Goal: Information Seeking & Learning: Learn about a topic

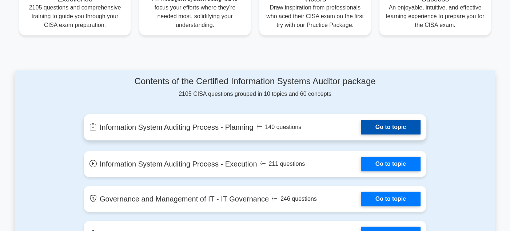
scroll to position [315, 0]
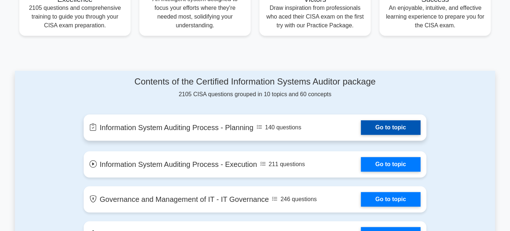
click at [385, 124] on link "Go to topic" at bounding box center [391, 127] width 60 height 15
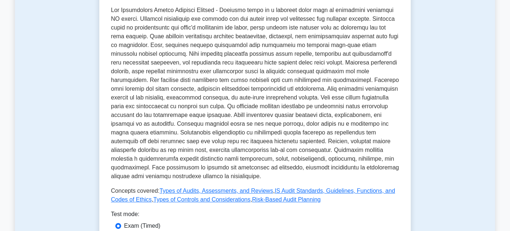
scroll to position [364, 0]
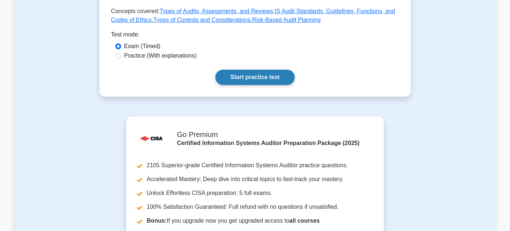
click at [266, 77] on link "Start practice test" at bounding box center [255, 77] width 79 height 15
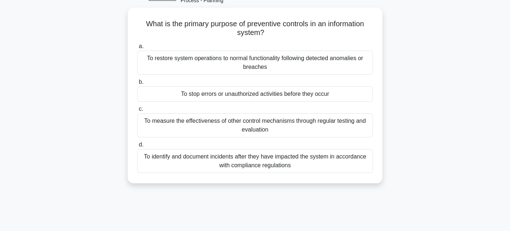
scroll to position [36, 0]
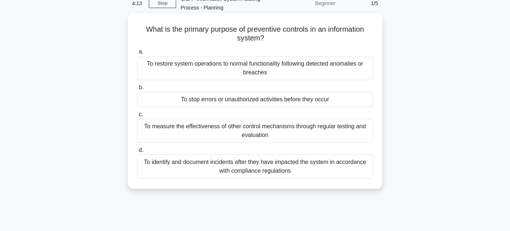
click at [247, 102] on div "To stop errors or unauthorized activities before they occur" at bounding box center [255, 99] width 236 height 15
click at [137, 90] on input "b. To stop errors or unauthorized activities before they occur" at bounding box center [137, 87] width 0 height 5
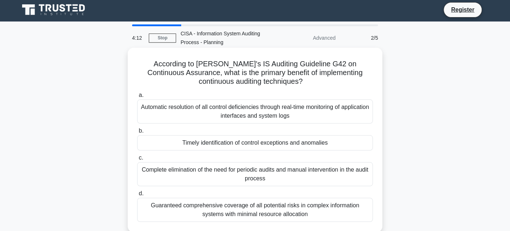
scroll to position [0, 0]
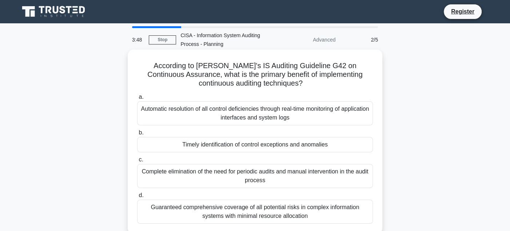
click at [272, 115] on div "Automatic resolution of all control deficiencies through real-time monitoring o…" at bounding box center [255, 113] width 236 height 24
click at [137, 99] on input "a. Automatic resolution of all control deficiencies through real-time monitorin…" at bounding box center [137, 97] width 0 height 5
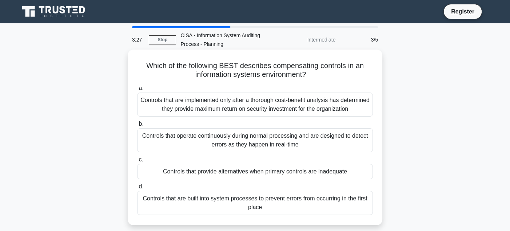
click at [329, 174] on div "Controls that provide alternatives when primary controls are inadequate" at bounding box center [255, 171] width 236 height 15
click at [137, 162] on input "c. Controls that provide alternatives when primary controls are inadequate" at bounding box center [137, 159] width 0 height 5
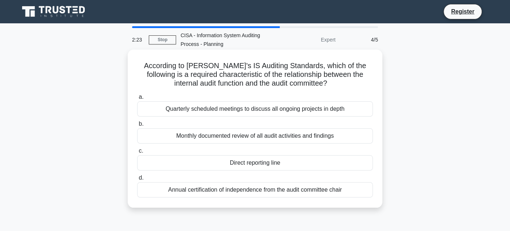
click at [278, 111] on div "Quarterly scheduled meetings to discuss all ongoing projects in depth" at bounding box center [255, 108] width 236 height 15
click at [137, 99] on input "a. Quarterly scheduled meetings to discuss all ongoing projects in depth" at bounding box center [137, 97] width 0 height 5
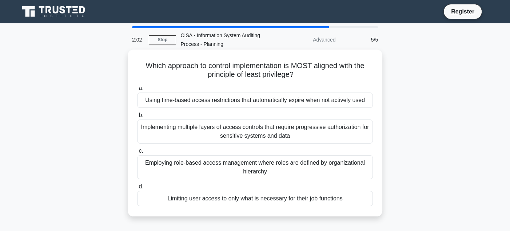
click at [272, 200] on div "Limiting user access to only what is necessary for their job functions" at bounding box center [255, 198] width 236 height 15
click at [137, 189] on input "d. Limiting user access to only what is necessary for their job functions" at bounding box center [137, 186] width 0 height 5
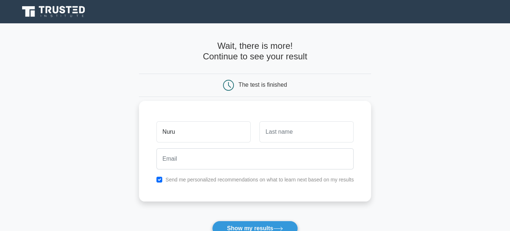
type input "Nuru"
drag, startPoint x: 280, startPoint y: 131, endPoint x: 290, endPoint y: 130, distance: 10.6
click at [280, 131] on input "text" at bounding box center [307, 131] width 94 height 21
type input "[PERSON_NAME]"
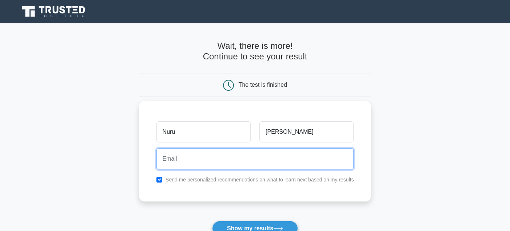
click at [210, 160] on input "email" at bounding box center [256, 158] width 198 height 21
type input "[EMAIL_ADDRESS][DOMAIN_NAME]"
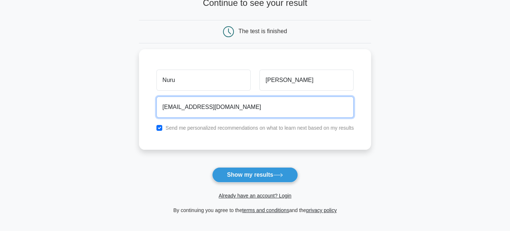
scroll to position [73, 0]
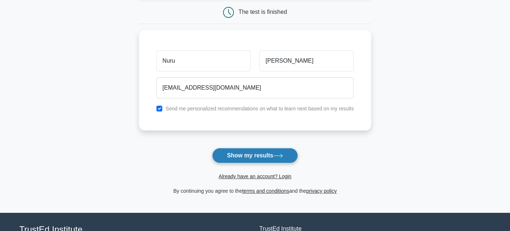
click at [261, 155] on button "Show my results" at bounding box center [255, 155] width 86 height 15
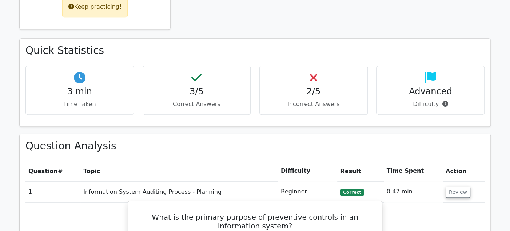
scroll to position [364, 0]
